Goal: Information Seeking & Learning: Learn about a topic

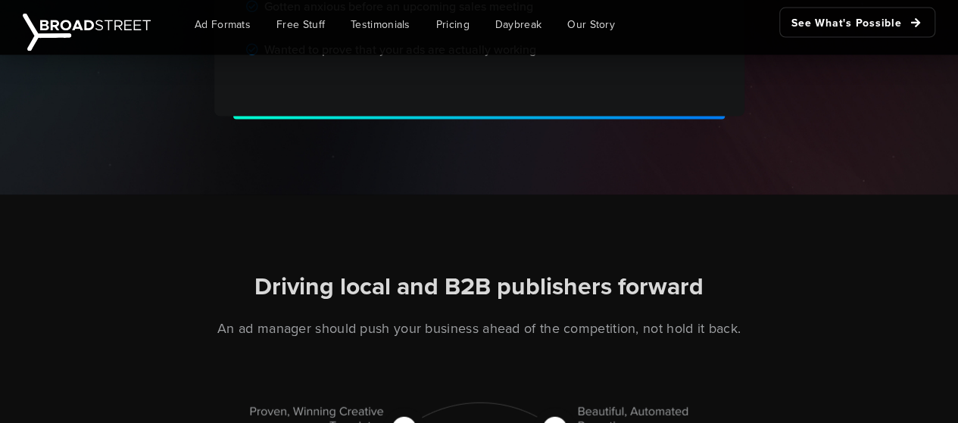
scroll to position [1742, 0]
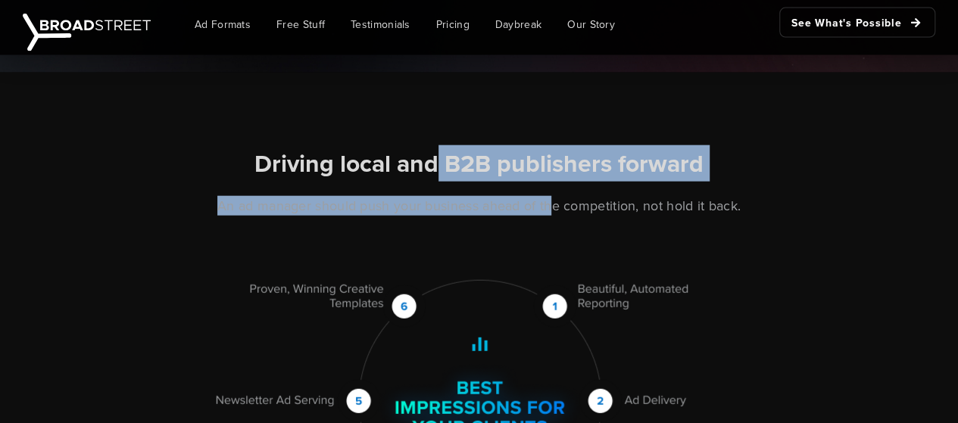
drag, startPoint x: 433, startPoint y: 176, endPoint x: 645, endPoint y: 182, distance: 212.1
click at [619, 186] on div "Driving local and B2B publishers forward An ad manager should push your busines…" at bounding box center [479, 342] width 863 height 388
click at [757, 177] on h2 "Driving local and B2B publishers forward" at bounding box center [479, 164] width 845 height 32
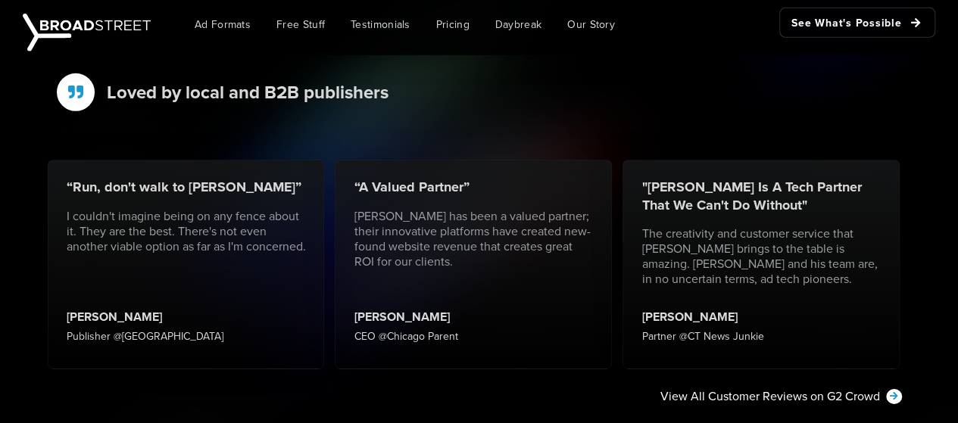
scroll to position [2423, 0]
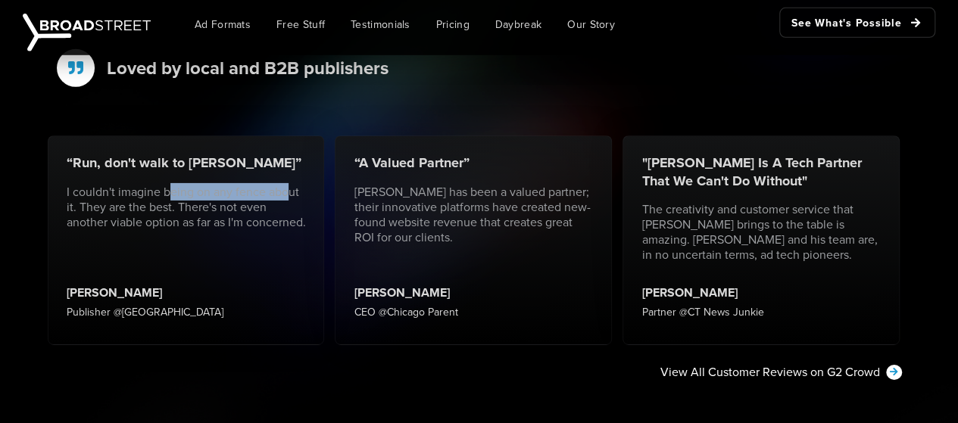
drag, startPoint x: 109, startPoint y: 193, endPoint x: 223, endPoint y: 181, distance: 115.0
click at [223, 181] on div "“Run, don't walk to [PERSON_NAME]” I couldn't imagine being on any fence about …" at bounding box center [186, 241] width 277 height 210
click at [260, 198] on p "I couldn't imagine being on any fence about it. They are the best. There's not …" at bounding box center [186, 207] width 239 height 45
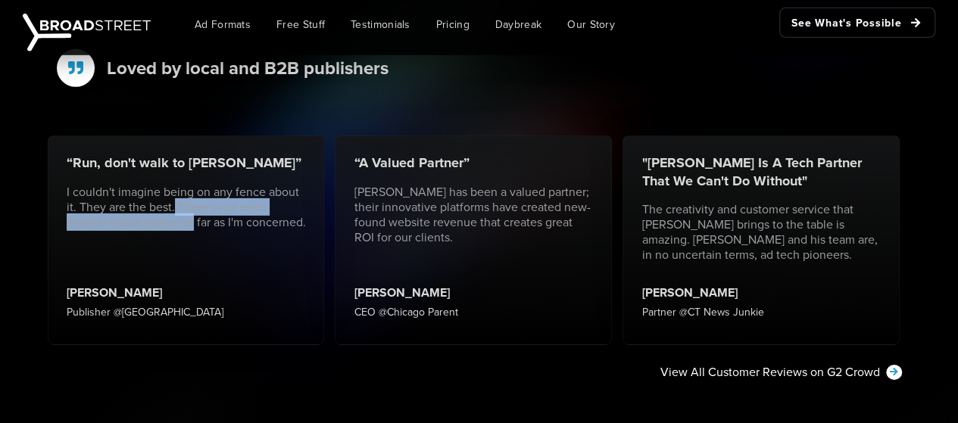
drag, startPoint x: 132, startPoint y: 221, endPoint x: 159, endPoint y: 223, distance: 27.4
click at [136, 222] on p "I couldn't imagine being on any fence about it. They are the best. There's not …" at bounding box center [186, 207] width 239 height 45
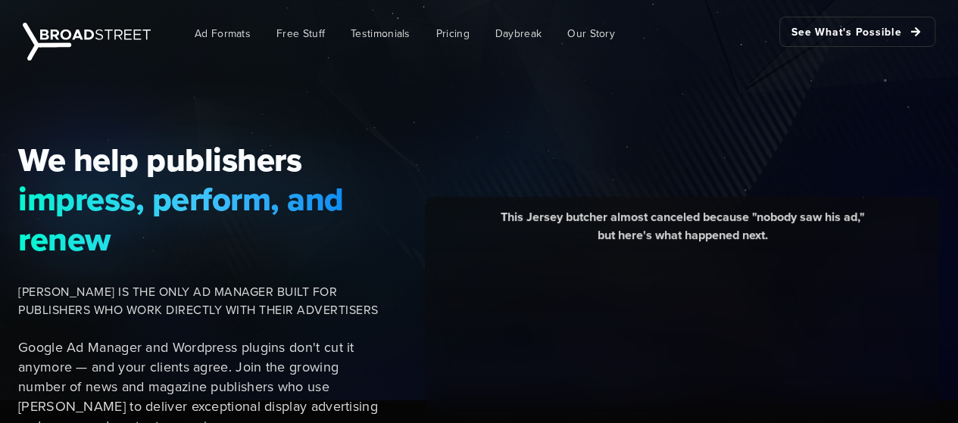
scroll to position [0, 0]
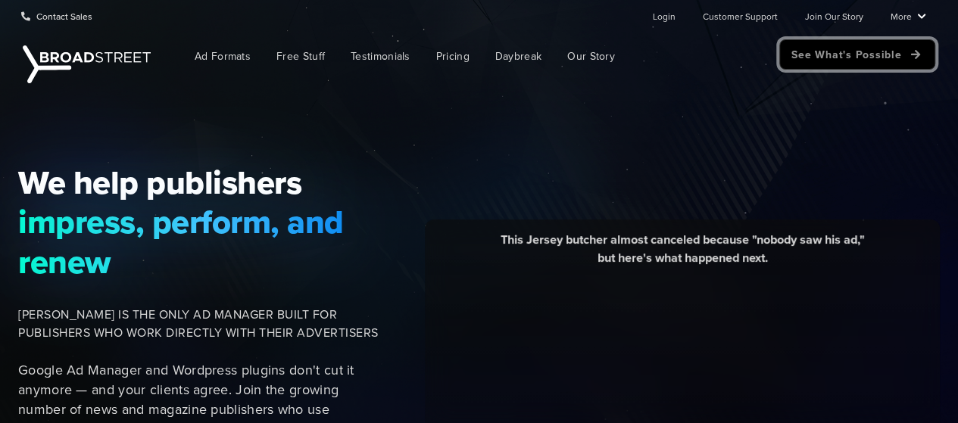
click at [874, 61] on link "See What's Possible" at bounding box center [857, 54] width 156 height 30
